Goal: Check status: Check status

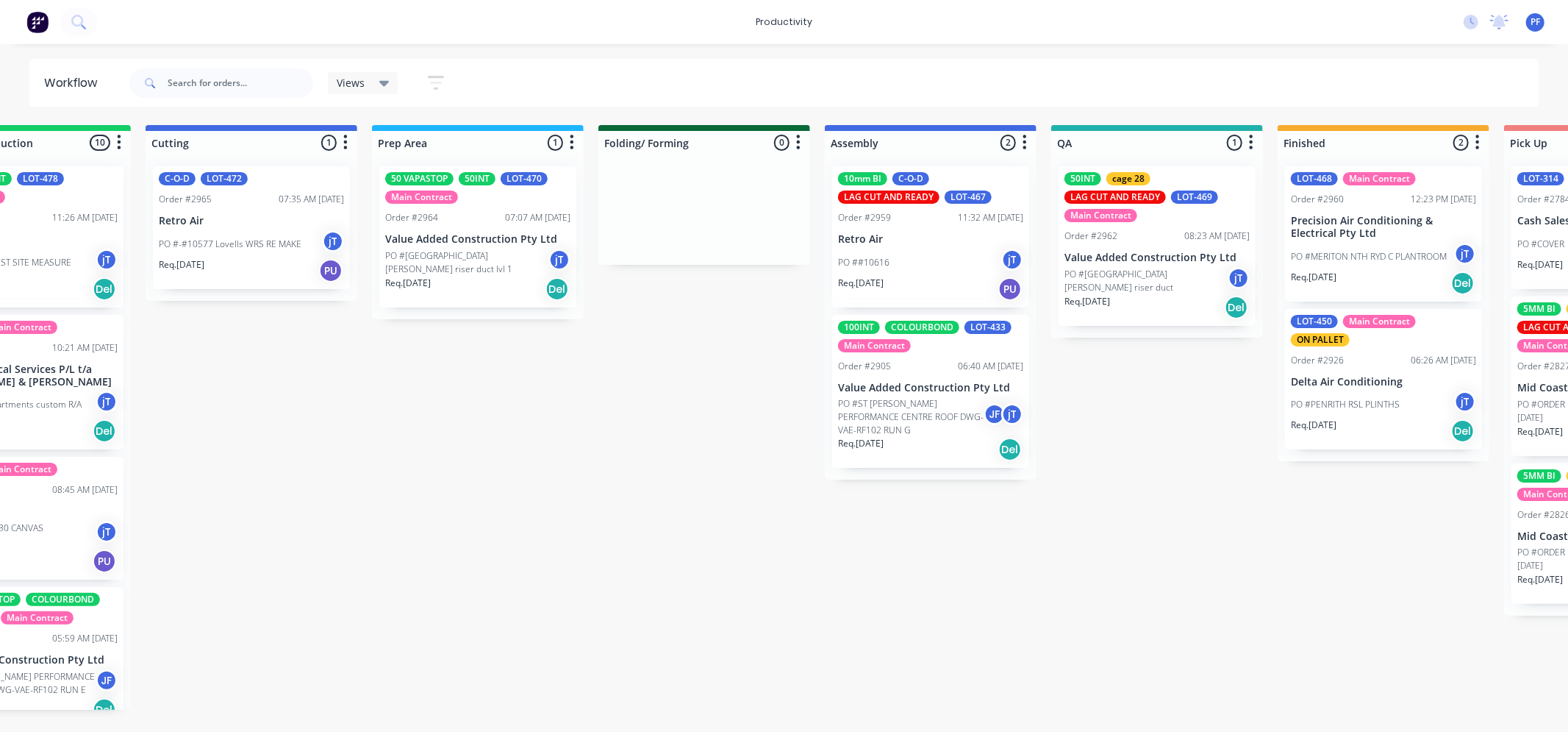
scroll to position [0, 339]
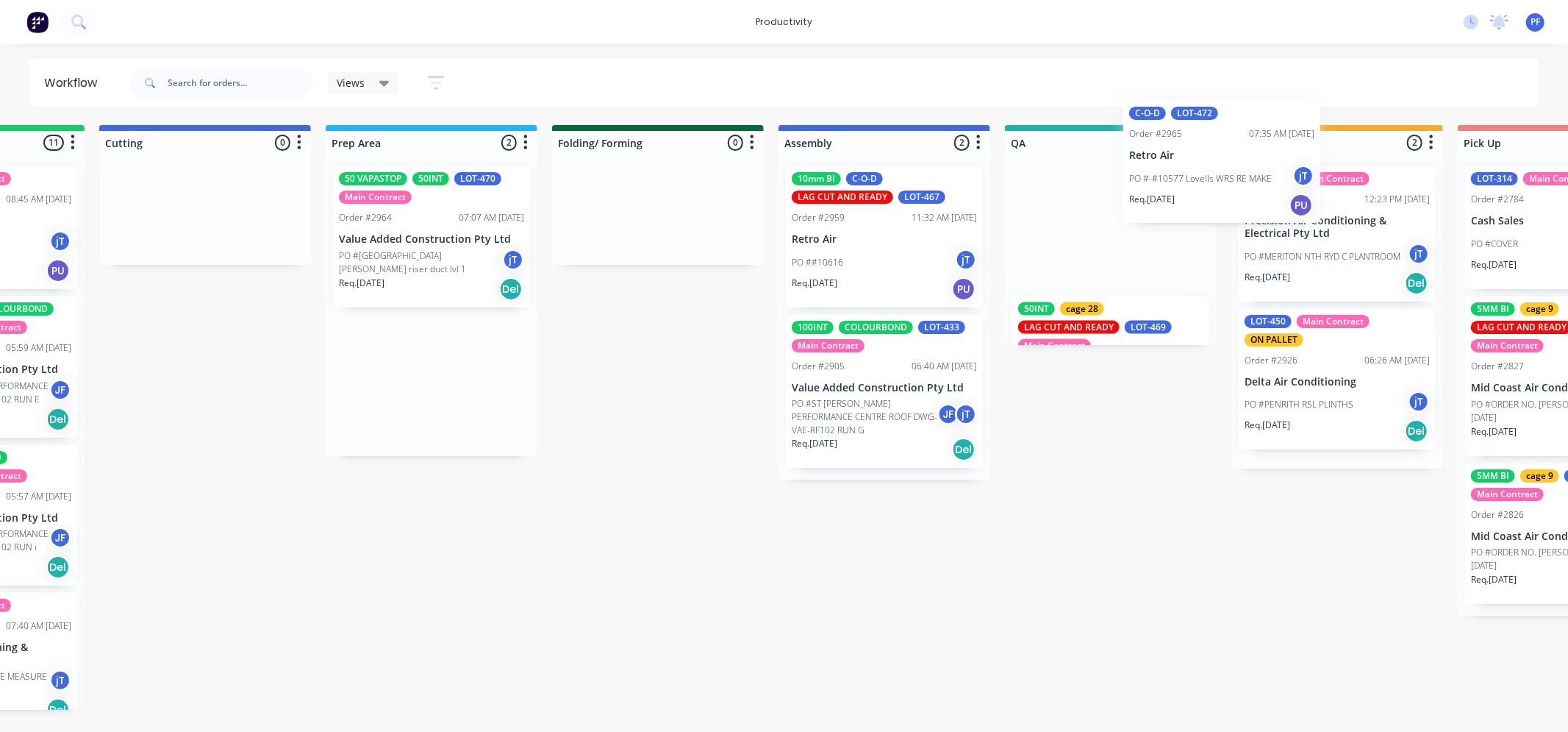
scroll to position [0, 386]
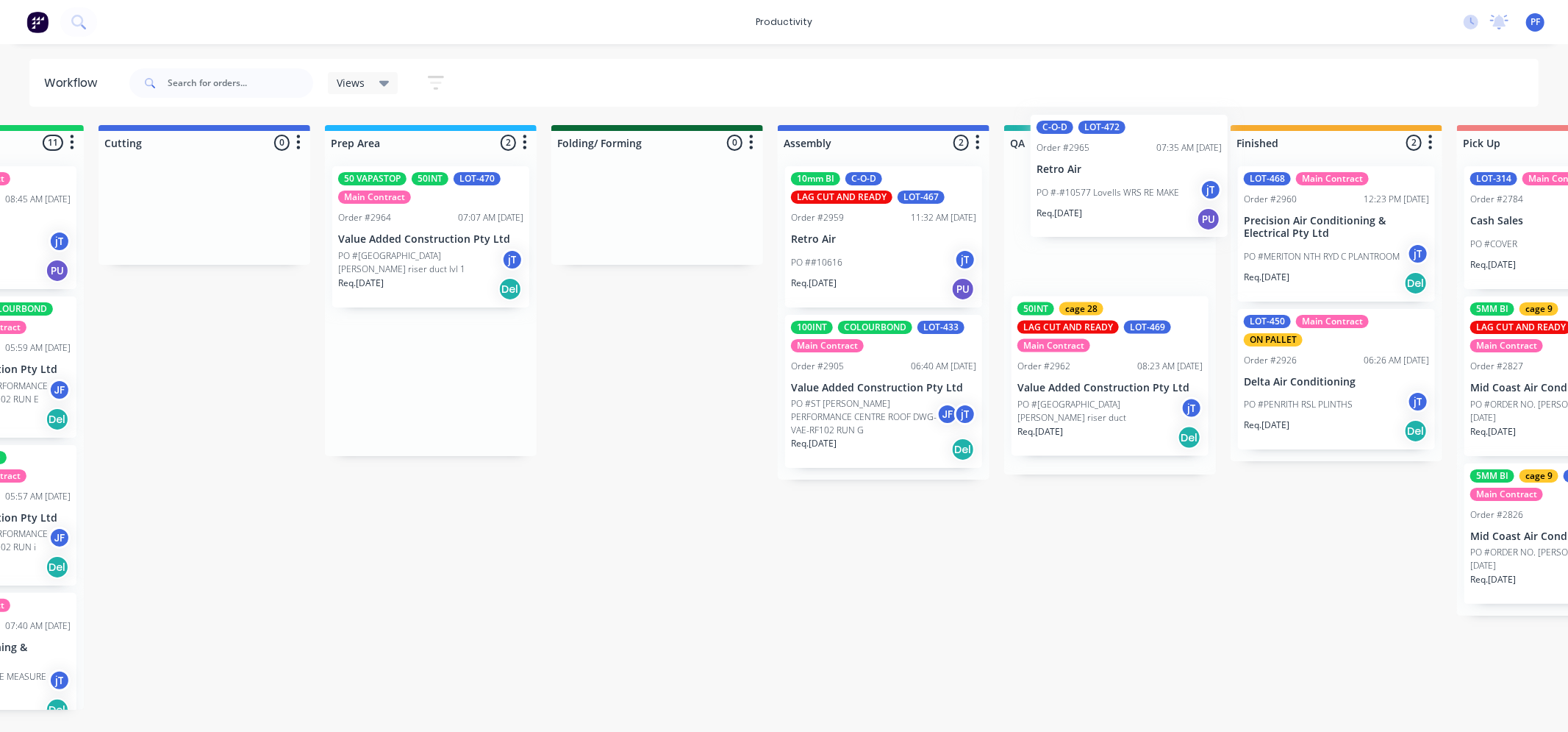
drag, startPoint x: 802, startPoint y: 241, endPoint x: 1083, endPoint y: 196, distance: 284.6
click at [1090, 199] on div "Submitted 36 Order #240 10:47 AM 24/09/24 Retro Air PO #Freshwater Apts PO Req.…" at bounding box center [1042, 418] width 2878 height 585
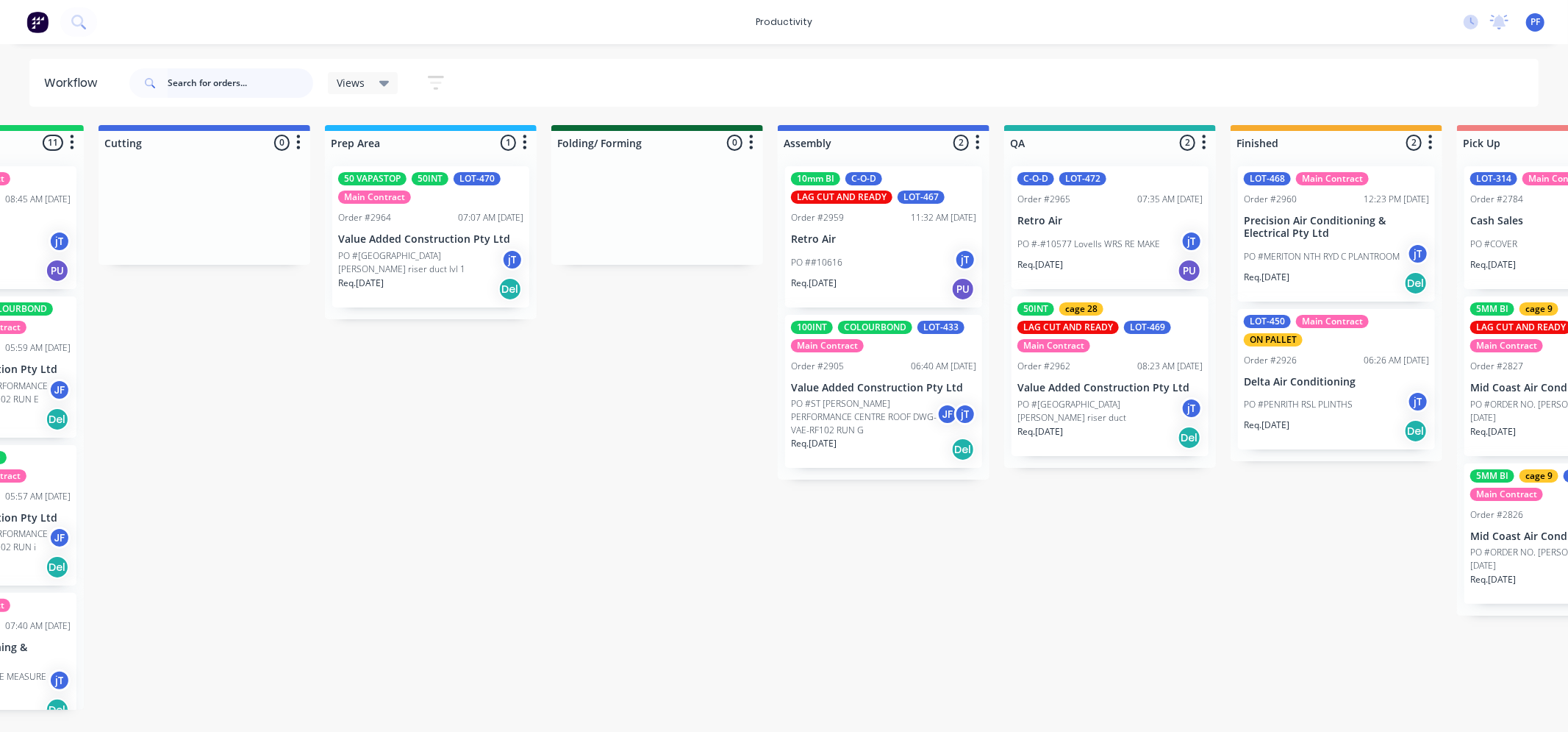
click at [245, 80] on input "text" at bounding box center [240, 83] width 145 height 29
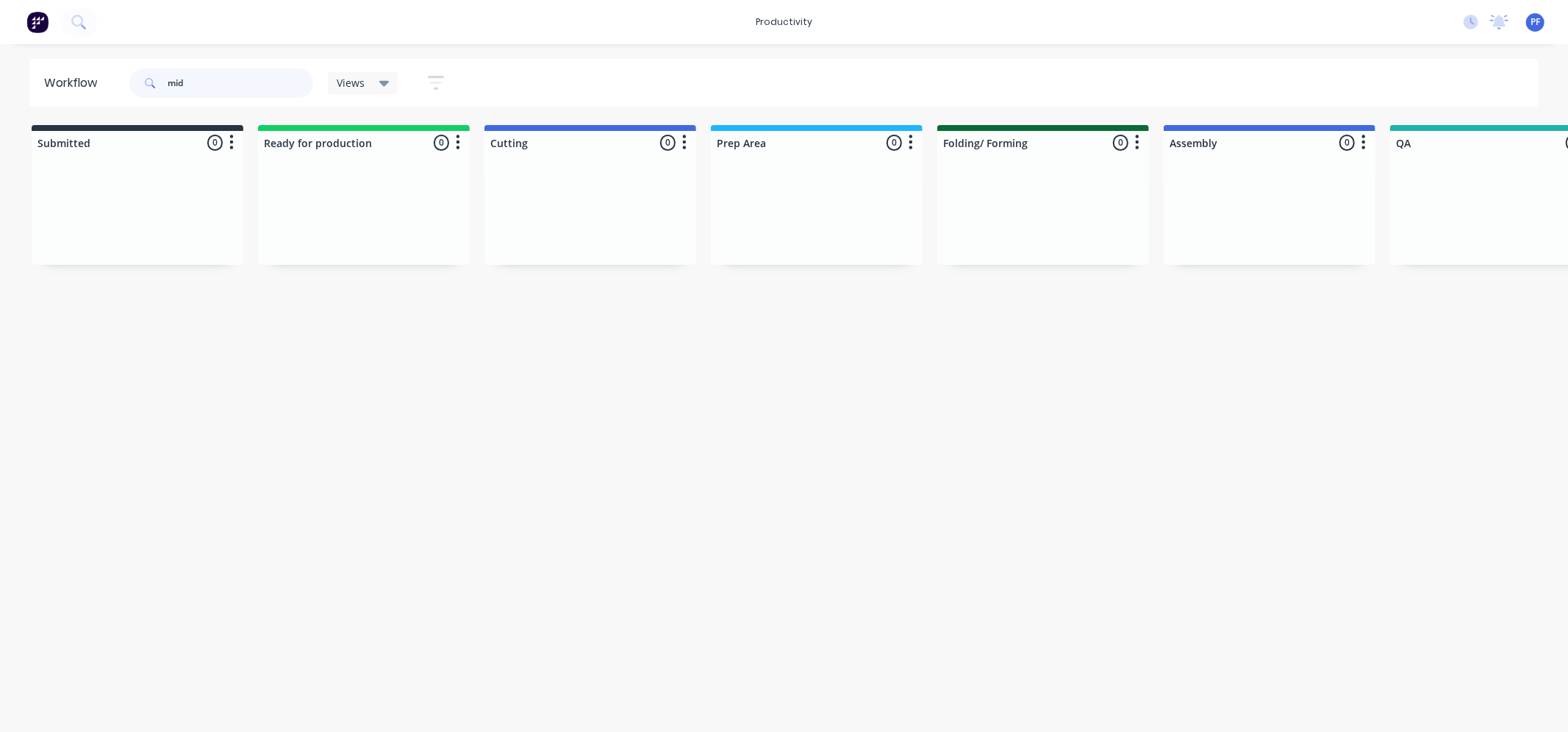
type input "mid"
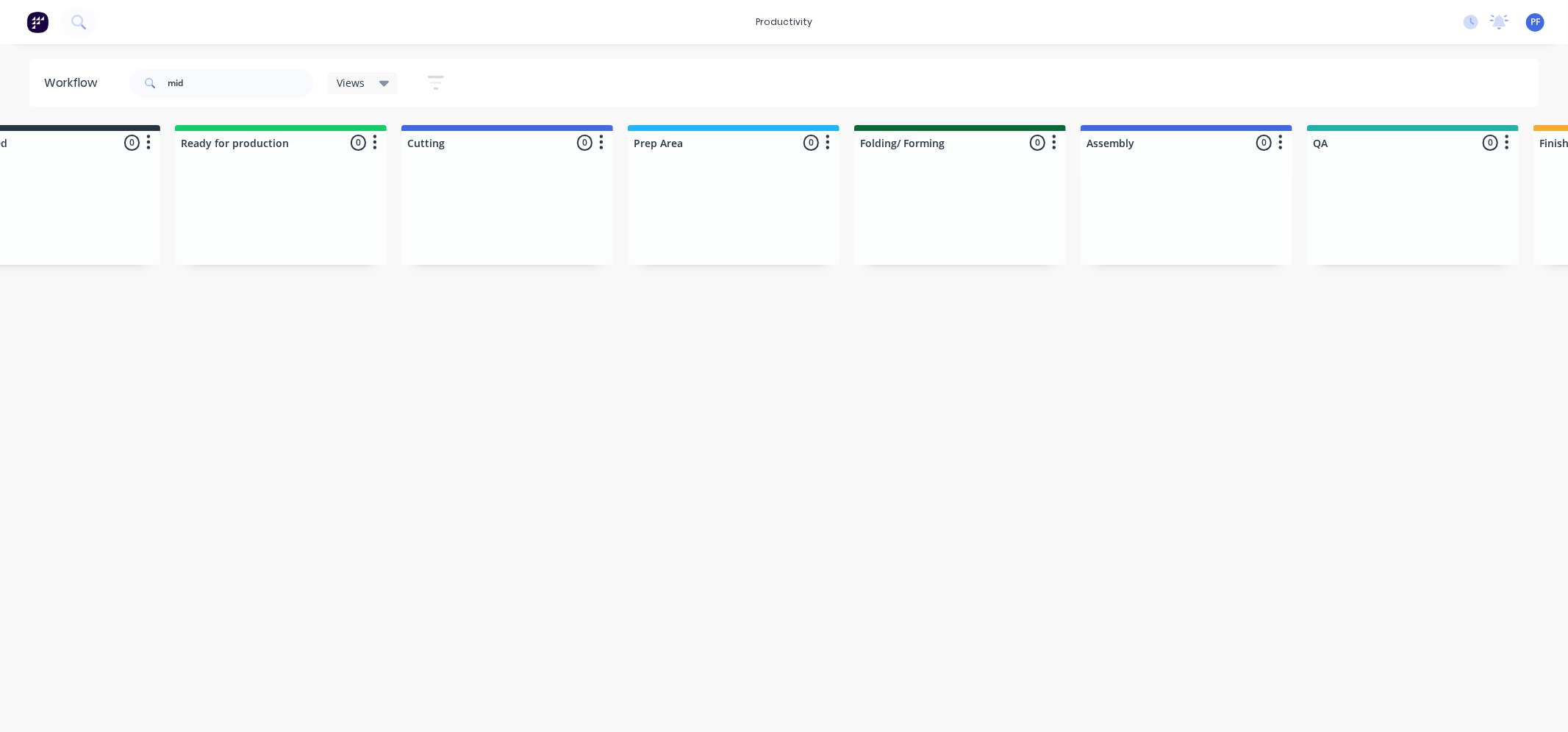
scroll to position [0, 1310]
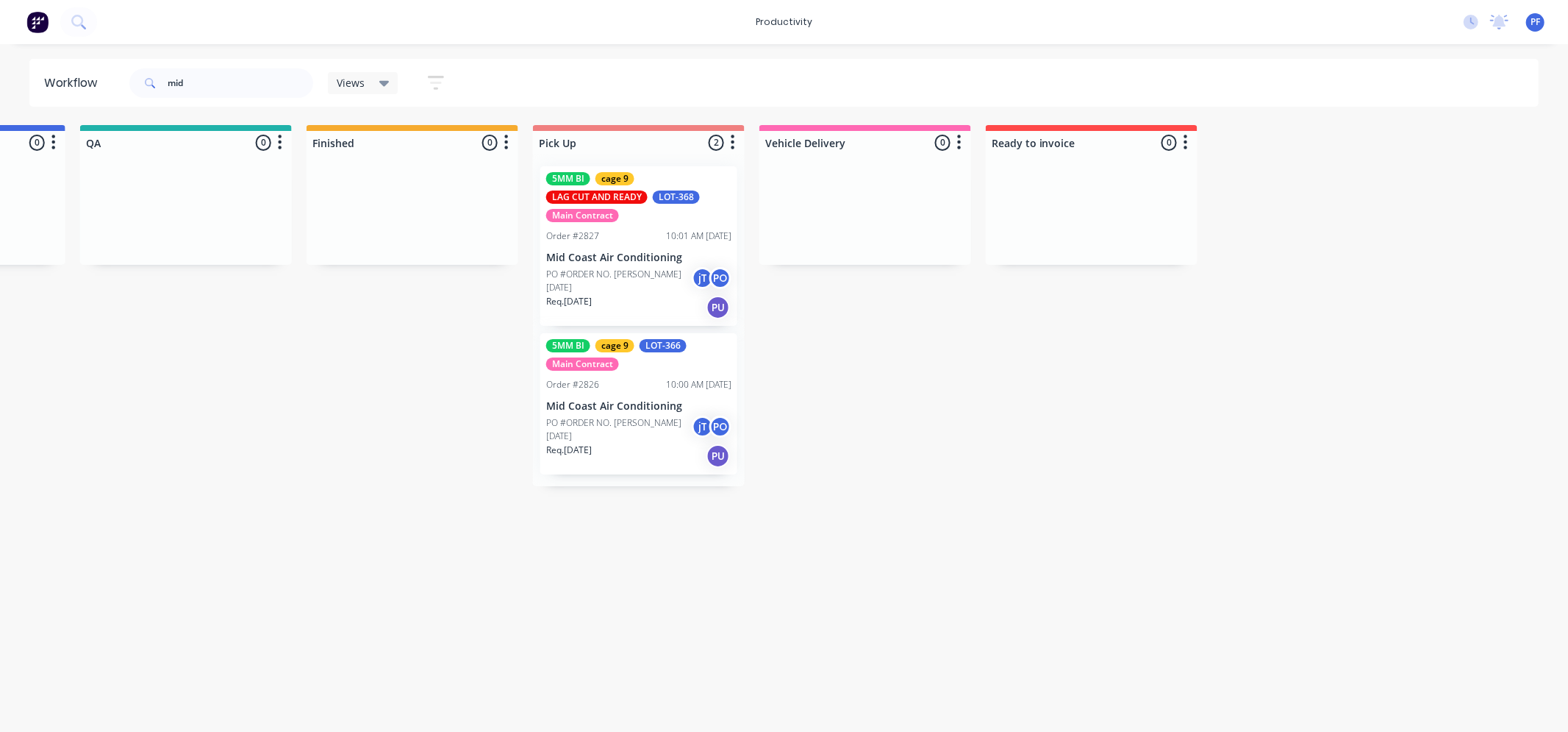
drag, startPoint x: 748, startPoint y: 504, endPoint x: 1298, endPoint y: 556, distance: 552.5
click at [709, 377] on div "Mark as Picked Up" at bounding box center [733, 379] width 148 height 30
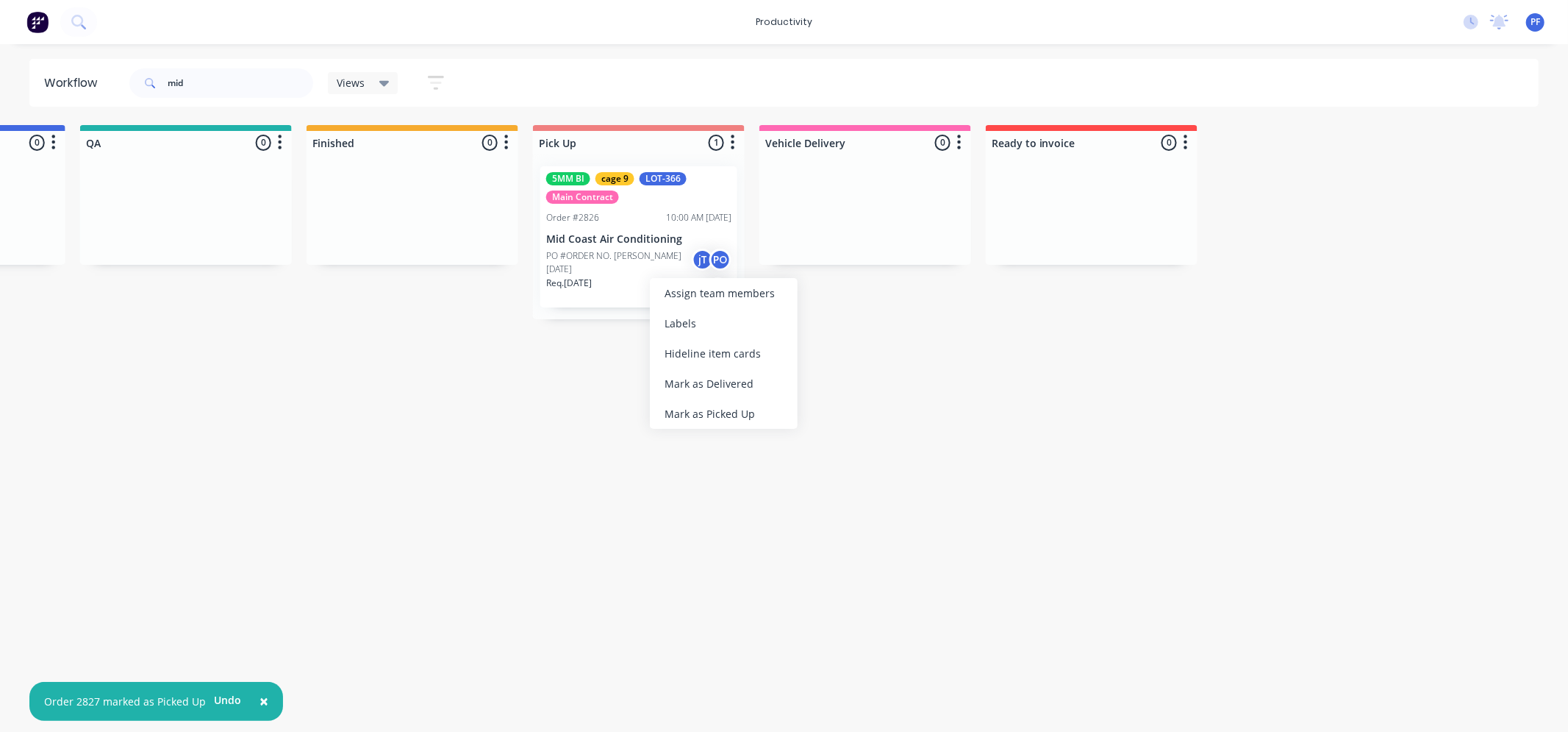
click at [724, 401] on div "Mark as Picked Up" at bounding box center [723, 414] width 148 height 30
